Goal: Find specific page/section: Find specific page/section

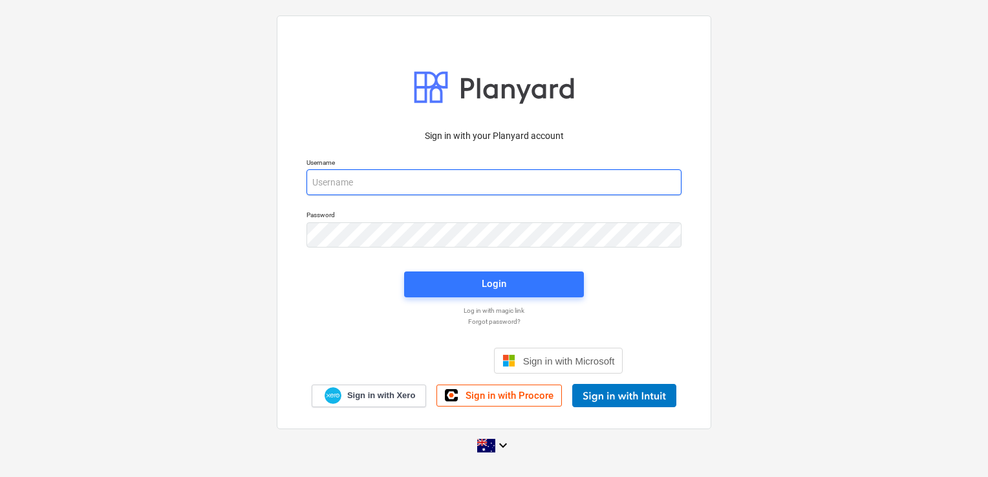
click at [351, 176] on input "email" at bounding box center [493, 182] width 375 height 26
type input "[EMAIL_ADDRESS][DOMAIN_NAME]"
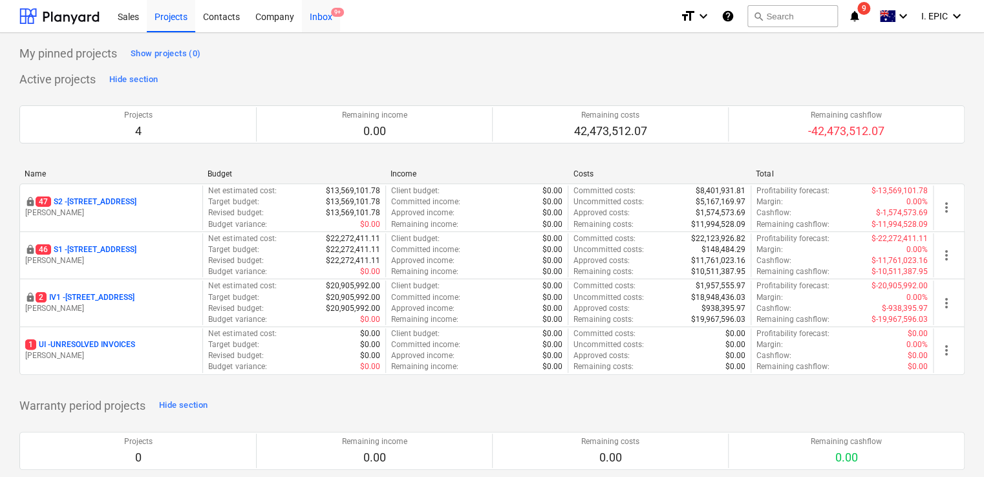
click at [311, 23] on div "Inbox 9+" at bounding box center [321, 15] width 38 height 33
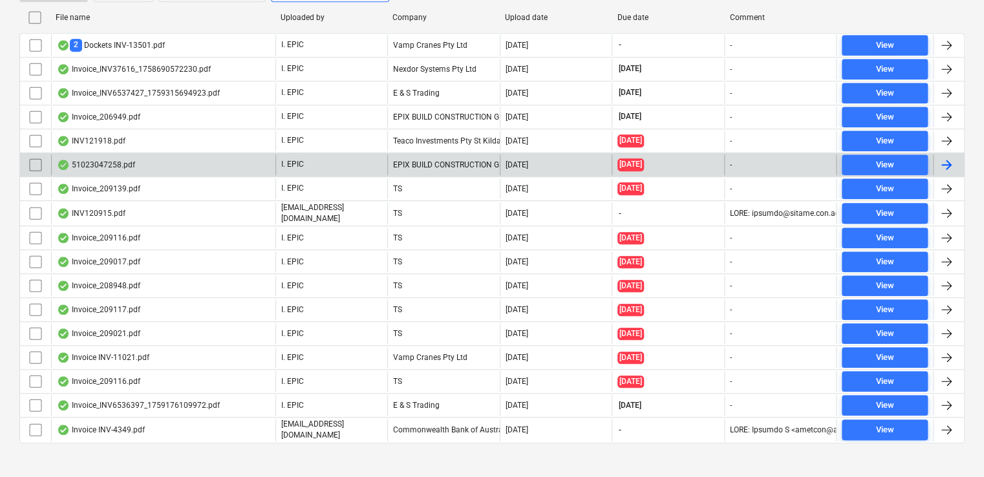
scroll to position [332, 0]
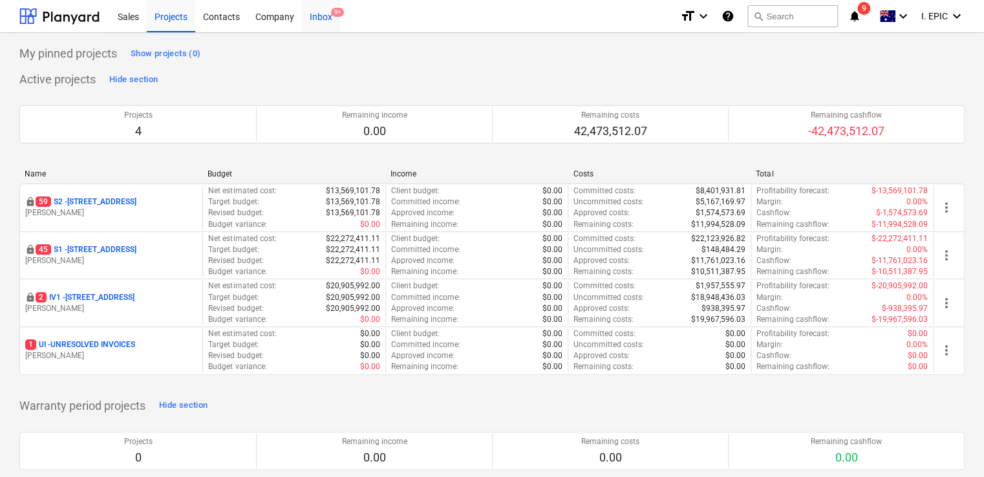
click at [317, 12] on div "Inbox 9+" at bounding box center [321, 15] width 38 height 33
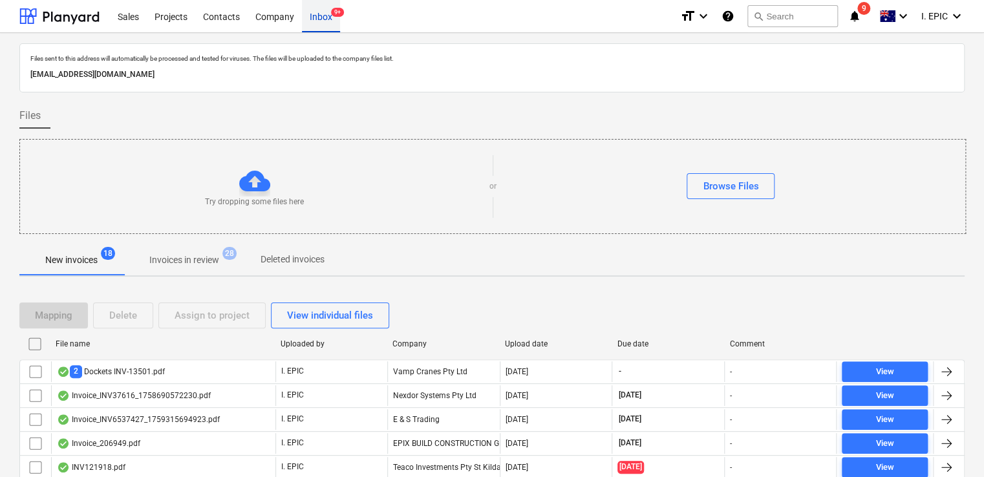
click at [316, 14] on div "Inbox 9+" at bounding box center [321, 15] width 38 height 33
click at [316, 19] on div "Inbox 9+" at bounding box center [321, 15] width 38 height 33
click at [327, 15] on div "Inbox 9+" at bounding box center [321, 15] width 38 height 33
